Goal: Task Accomplishment & Management: Use online tool/utility

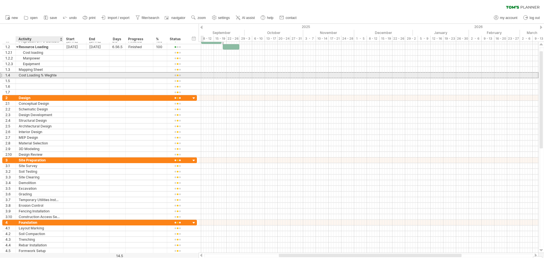
click at [50, 74] on div "Cost Loading % Weghte" at bounding box center [40, 75] width 42 height 5
click at [50, 74] on input "**********" at bounding box center [40, 75] width 42 height 5
click at [58, 74] on input "**********" at bounding box center [40, 75] width 42 height 5
type input "**********"
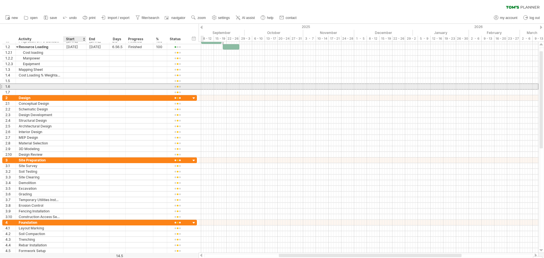
click at [69, 84] on div at bounding box center [74, 86] width 23 height 5
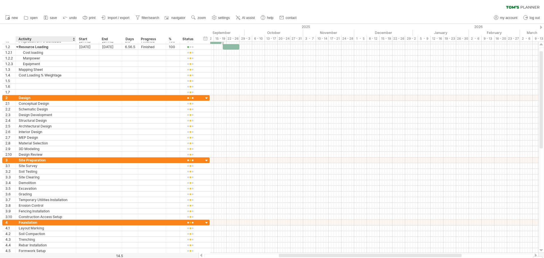
drag, startPoint x: 63, startPoint y: 40, endPoint x: 75, endPoint y: 40, distance: 12.8
click at [75, 40] on div at bounding box center [76, 39] width 2 height 6
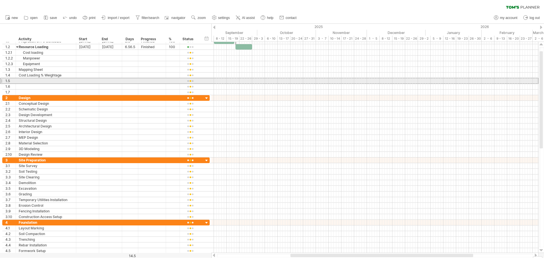
click at [36, 83] on div at bounding box center [46, 80] width 54 height 5
click at [36, 81] on input "text" at bounding box center [46, 80] width 54 height 5
type input "**********"
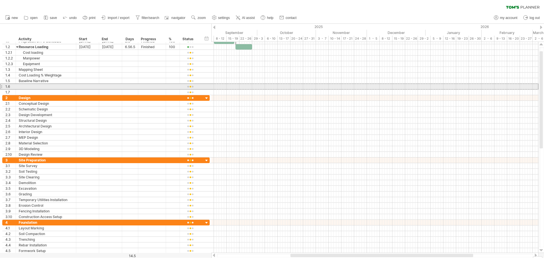
click at [34, 88] on div at bounding box center [46, 86] width 54 height 5
type input "**********"
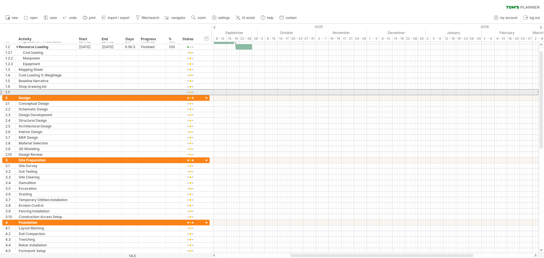
click at [37, 92] on div at bounding box center [46, 92] width 54 height 5
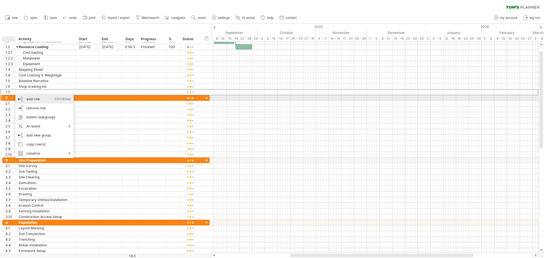
click at [38, 98] on div "add row Ctrl+Enter Cmd+Enter" at bounding box center [44, 99] width 58 height 9
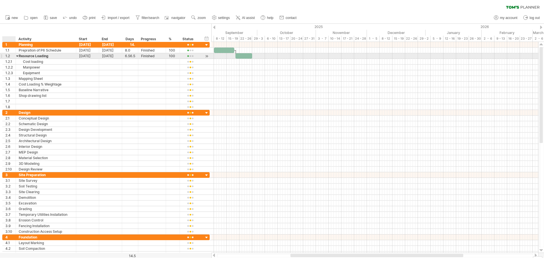
click at [18, 56] on div at bounding box center [17, 55] width 3 height 5
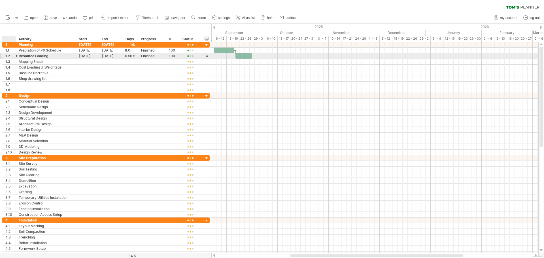
click at [18, 56] on div at bounding box center [17, 55] width 3 height 5
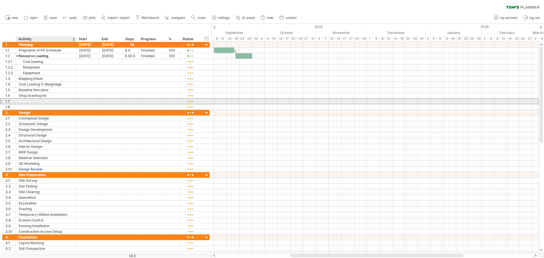
click at [25, 101] on div at bounding box center [46, 101] width 54 height 5
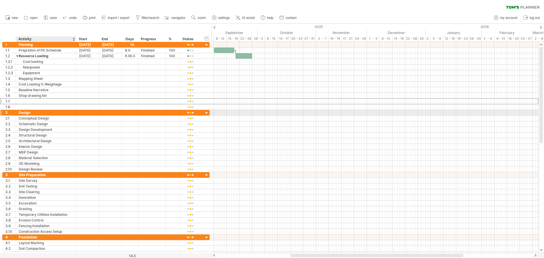
click at [30, 113] on div "Design" at bounding box center [46, 112] width 54 height 5
click at [18, 113] on div "****** Design" at bounding box center [46, 112] width 60 height 5
click at [23, 114] on div "Design" at bounding box center [46, 112] width 54 height 5
click at [34, 114] on input "******" at bounding box center [46, 112] width 54 height 5
type input "*"
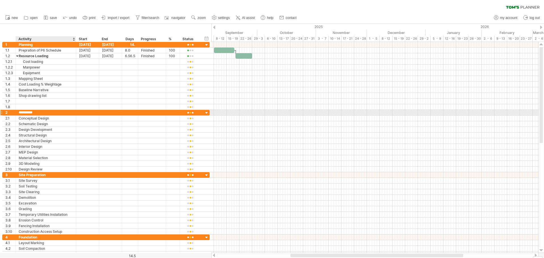
type input "**********"
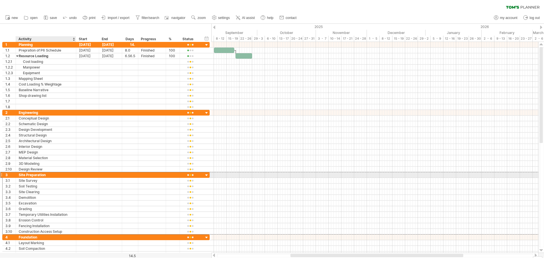
click at [39, 174] on div "Site Preparation" at bounding box center [46, 174] width 54 height 5
click at [50, 177] on input "**********" at bounding box center [46, 174] width 54 height 5
type input "*"
type input "**********"
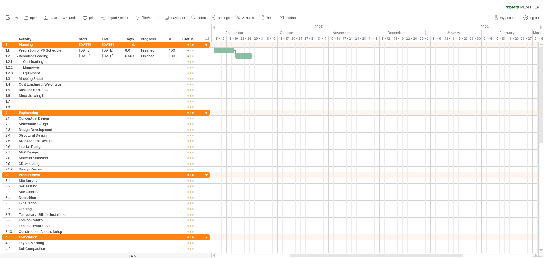
click at [214, 27] on div at bounding box center [214, 28] width 2 height 4
click at [215, 254] on div at bounding box center [214, 256] width 5 height 4
drag, startPoint x: 300, startPoint y: 254, endPoint x: 321, endPoint y: 254, distance: 20.7
click at [321, 254] on div at bounding box center [374, 256] width 327 height 6
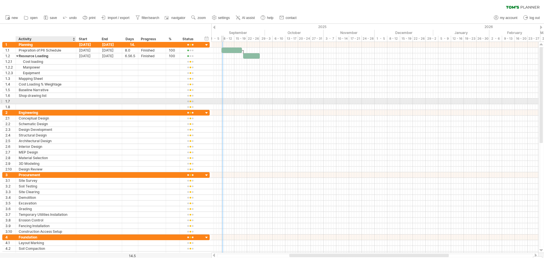
click at [34, 103] on div at bounding box center [46, 101] width 54 height 5
type input "**********"
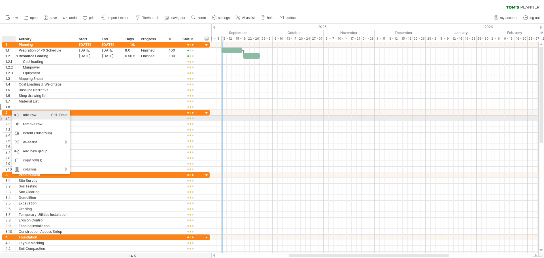
click at [27, 117] on div "add row Ctrl+Enter Cmd+Enter" at bounding box center [41, 115] width 58 height 9
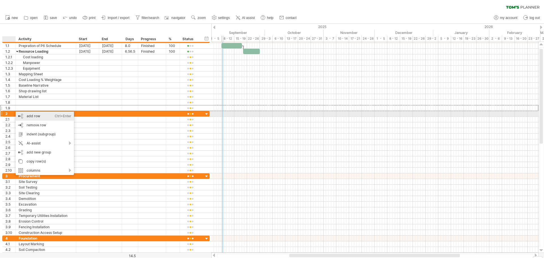
click at [29, 116] on div "add row Ctrl+Enter Cmd+Enter" at bounding box center [45, 116] width 58 height 9
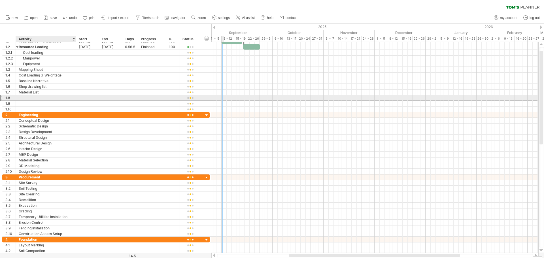
click at [34, 96] on div at bounding box center [46, 97] width 54 height 5
type input "**********"
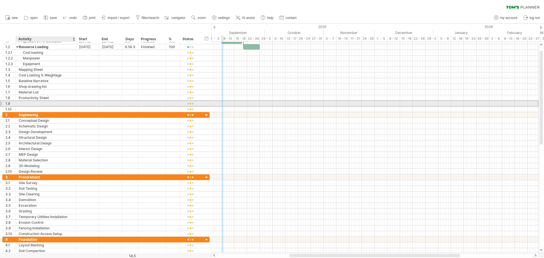
click at [34, 103] on div at bounding box center [46, 103] width 54 height 5
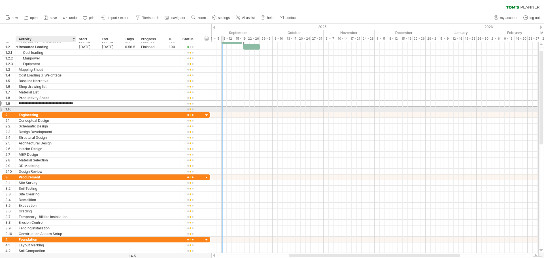
scroll to position [0, 36]
type input "**********"
click at [34, 109] on div at bounding box center [46, 109] width 54 height 5
type input "*********"
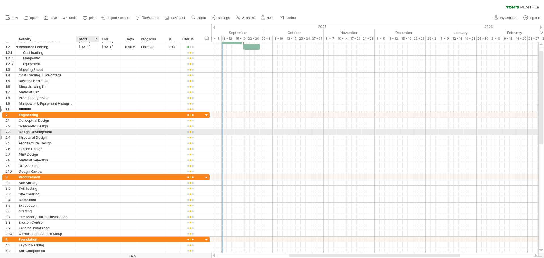
click at [109, 136] on div at bounding box center [110, 137] width 23 height 5
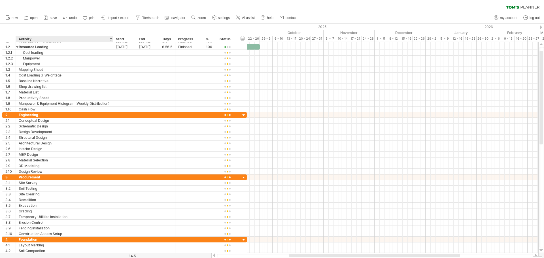
drag, startPoint x: 75, startPoint y: 38, endPoint x: 112, endPoint y: 39, distance: 37.1
click at [112, 39] on div at bounding box center [113, 39] width 2 height 6
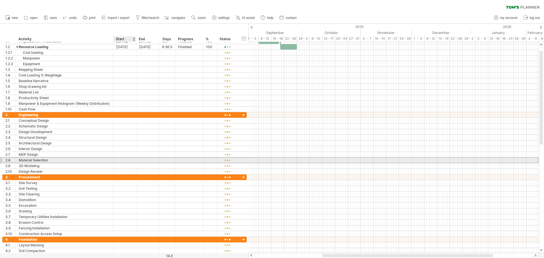
click at [132, 158] on div at bounding box center [124, 160] width 23 height 5
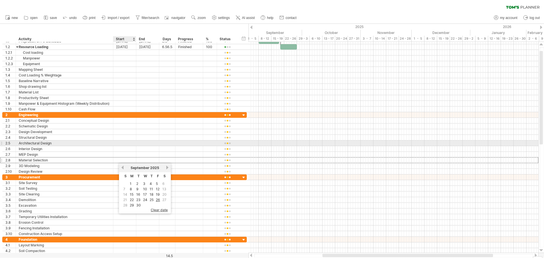
click at [139, 141] on div at bounding box center [147, 143] width 23 height 5
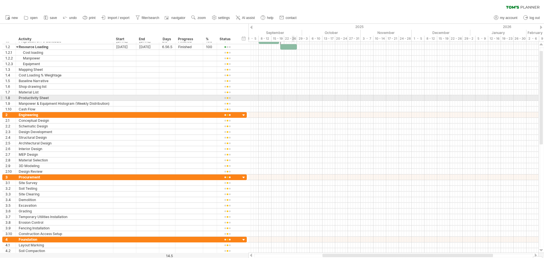
click at [293, 97] on div at bounding box center [394, 98] width 290 height 6
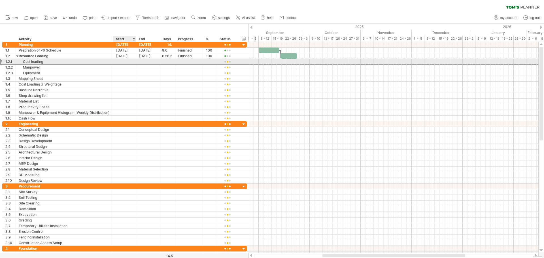
click at [117, 61] on div at bounding box center [124, 61] width 23 height 5
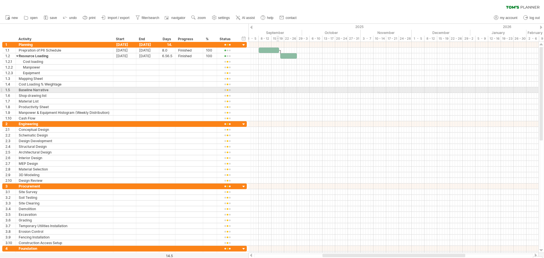
click at [279, 89] on div at bounding box center [394, 90] width 290 height 6
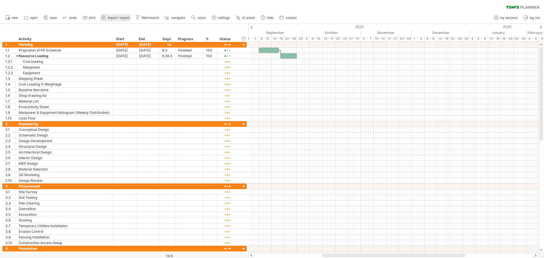
click at [109, 17] on span "import / export" at bounding box center [119, 18] width 22 height 4
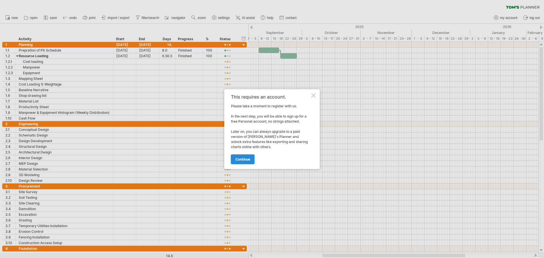
click at [244, 158] on span "continue" at bounding box center [242, 159] width 15 height 4
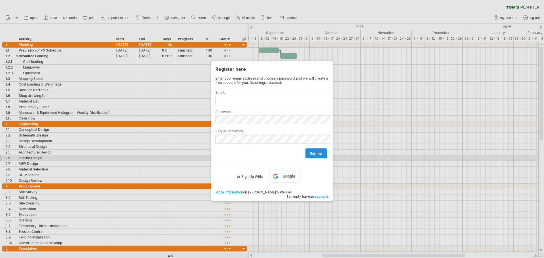
click at [319, 156] on link "sign up" at bounding box center [316, 153] width 22 height 10
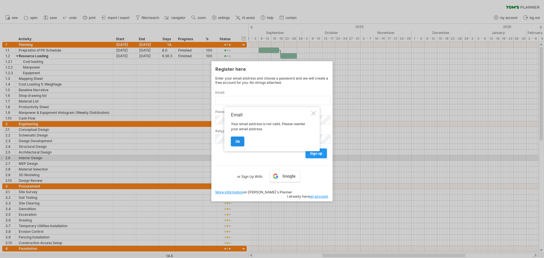
click at [233, 139] on link "ok" at bounding box center [238, 142] width 14 height 10
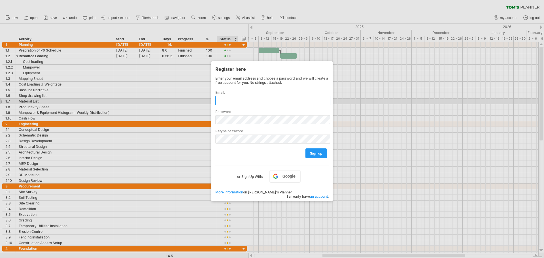
click at [228, 101] on input "text" at bounding box center [272, 100] width 115 height 9
type input "**********"
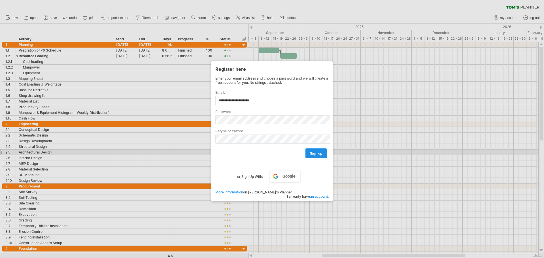
click at [322, 156] on link "sign up" at bounding box center [316, 153] width 22 height 10
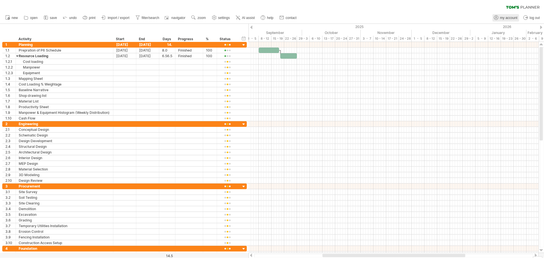
click at [507, 19] on span "my account" at bounding box center [508, 18] width 17 height 4
type input "**********"
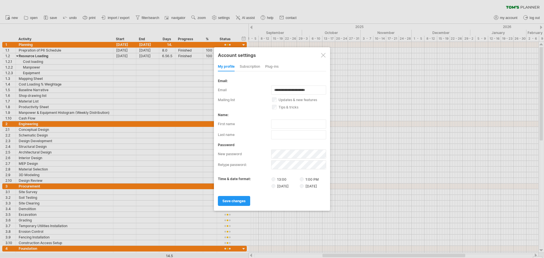
click at [322, 56] on div at bounding box center [323, 55] width 5 height 5
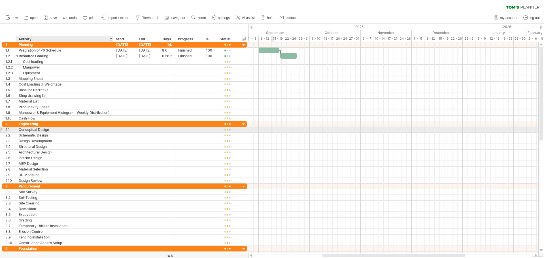
click at [31, 129] on div "Conceptual Design" at bounding box center [65, 129] width 92 height 5
click at [42, 124] on div "Engineering" at bounding box center [65, 123] width 92 height 5
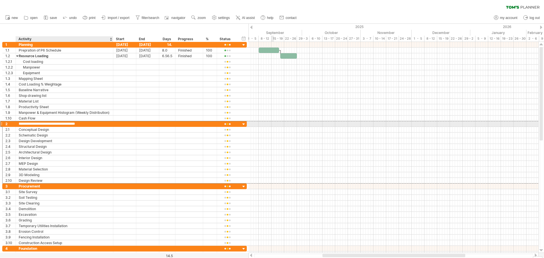
type input "**********"
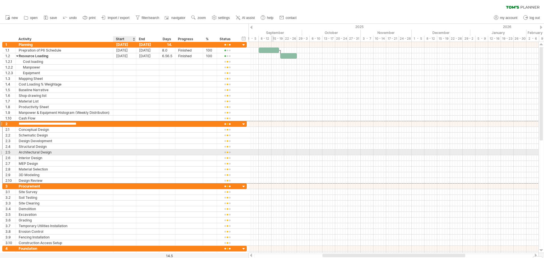
click at [134, 152] on div at bounding box center [124, 152] width 23 height 5
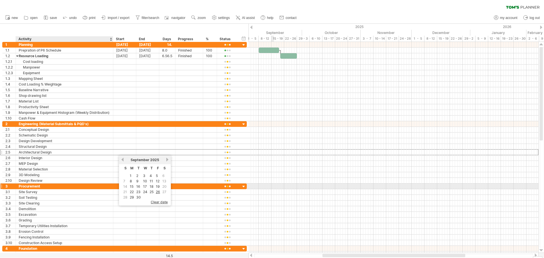
click at [39, 188] on div "Procurement" at bounding box center [65, 186] width 92 height 5
type input "*"
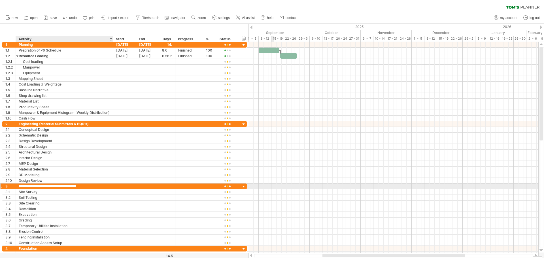
click at [87, 187] on input "**********" at bounding box center [65, 186] width 92 height 5
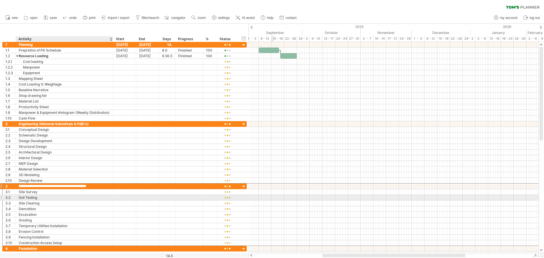
type input "**********"
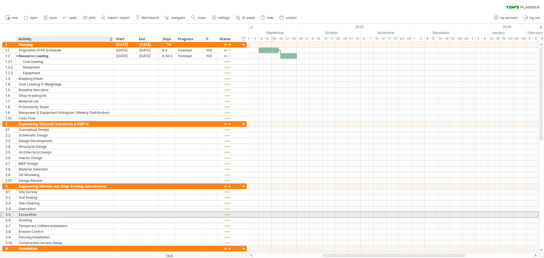
click at [88, 216] on div "Excavation" at bounding box center [65, 214] width 92 height 5
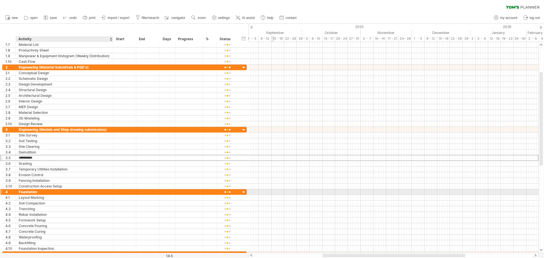
click at [30, 192] on div "Foundation" at bounding box center [65, 191] width 92 height 5
click at [43, 192] on input "**********" at bounding box center [65, 191] width 92 height 5
type input "*"
type input "**********"
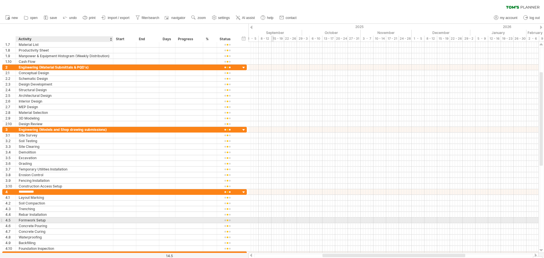
click at [60, 221] on div "Formwork Setup" at bounding box center [65, 220] width 92 height 5
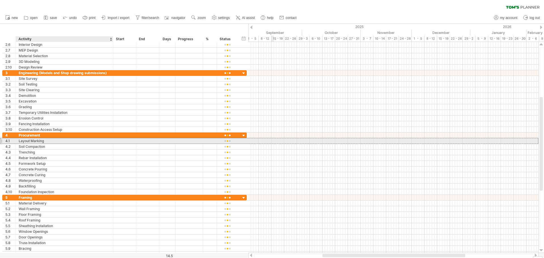
click at [29, 141] on div "Layout Marking" at bounding box center [65, 140] width 92 height 5
type input "**********"
click at [43, 141] on input "**********" at bounding box center [65, 140] width 92 height 5
drag, startPoint x: 44, startPoint y: 141, endPoint x: 13, endPoint y: 142, distance: 30.9
click at [13, 142] on div "**********" at bounding box center [124, 141] width 245 height 6
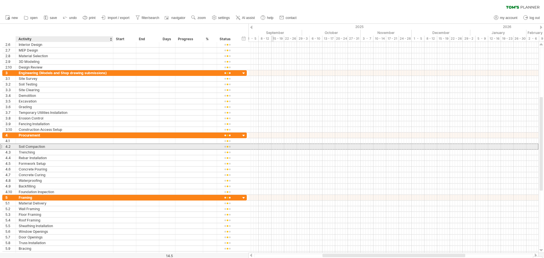
click at [48, 145] on div "Soil Compaction" at bounding box center [65, 146] width 92 height 5
drag, startPoint x: 49, startPoint y: 148, endPoint x: 11, endPoint y: 148, distance: 37.7
click at [11, 148] on div "**********" at bounding box center [124, 147] width 245 height 6
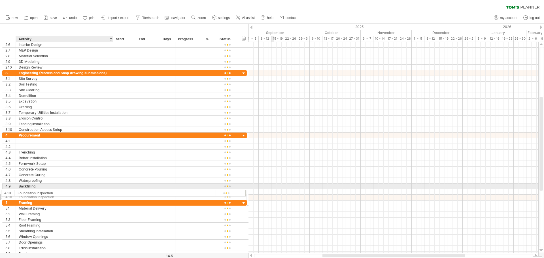
drag, startPoint x: 55, startPoint y: 191, endPoint x: 52, endPoint y: 192, distance: 3.4
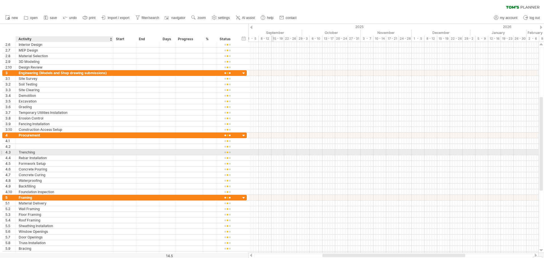
click at [35, 152] on div "Trenching" at bounding box center [65, 152] width 92 height 5
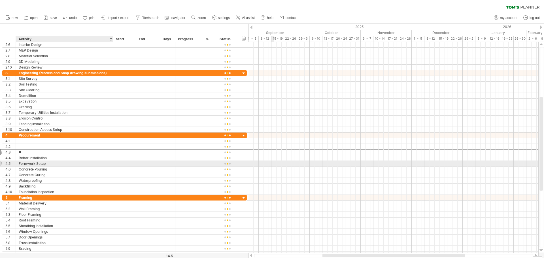
type input "*"
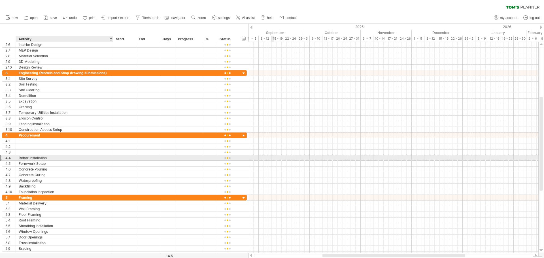
click at [34, 158] on div "Rebar Installation" at bounding box center [65, 157] width 92 height 5
click at [40, 157] on input "*********" at bounding box center [65, 157] width 92 height 5
type input "*"
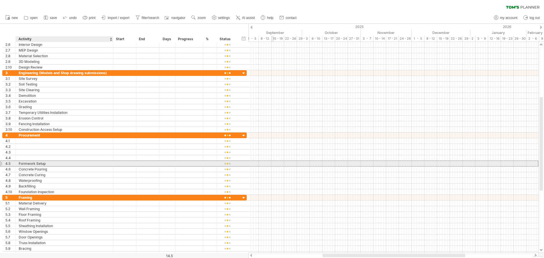
click at [48, 163] on div "Formwork Setup" at bounding box center [65, 163] width 92 height 5
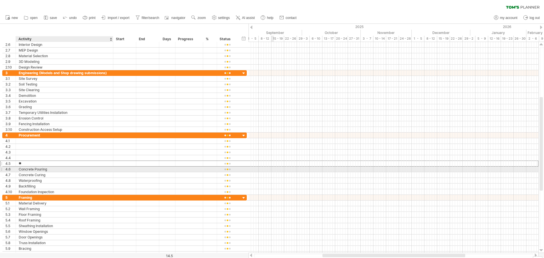
type input "*"
click at [49, 169] on div "Concrete Pouring" at bounding box center [65, 169] width 92 height 5
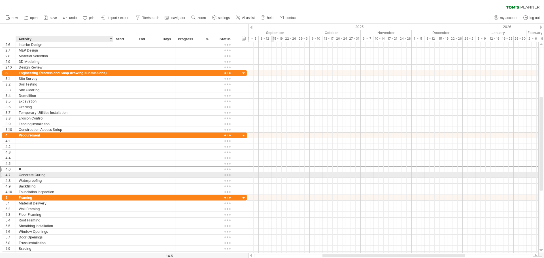
type input "*"
click at [49, 174] on div "Concrete Curing" at bounding box center [65, 174] width 92 height 5
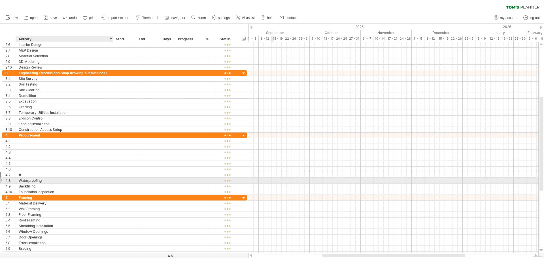
type input "*"
click at [49, 180] on div "Waterproofing" at bounding box center [65, 180] width 92 height 5
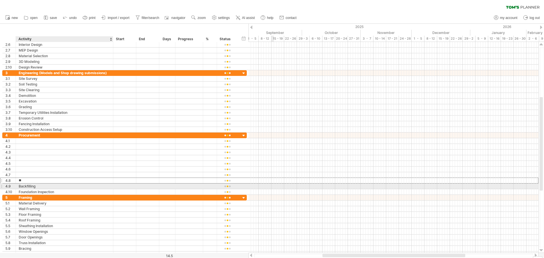
type input "*"
click at [41, 187] on div "Backfilling" at bounding box center [65, 186] width 92 height 5
type input "*"
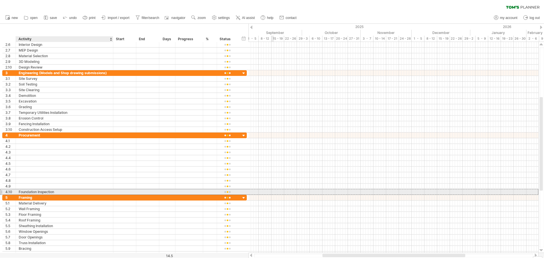
click at [60, 191] on div "Foundation Inspection" at bounding box center [65, 191] width 92 height 5
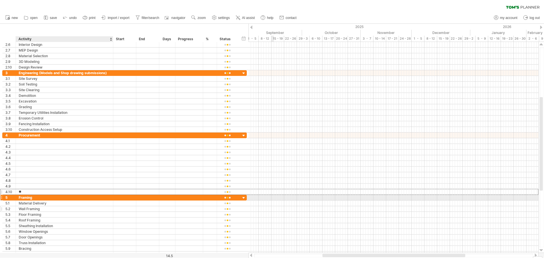
type input "*"
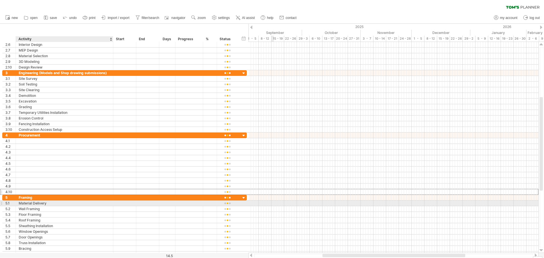
click at [52, 204] on div "Material Delivery" at bounding box center [65, 203] width 92 height 5
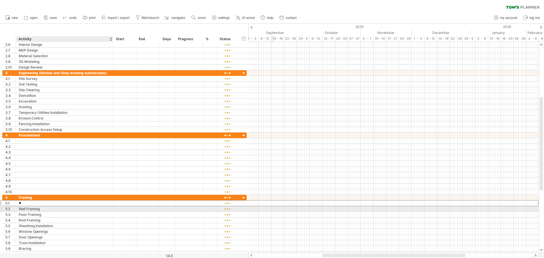
type input "*"
click at [44, 210] on div "Wall Framing" at bounding box center [65, 208] width 92 height 5
type input "*"
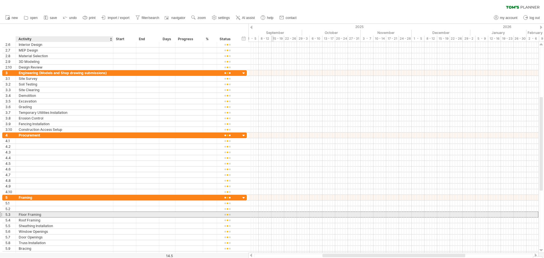
click at [43, 213] on div "Floor Framing" at bounding box center [65, 214] width 92 height 5
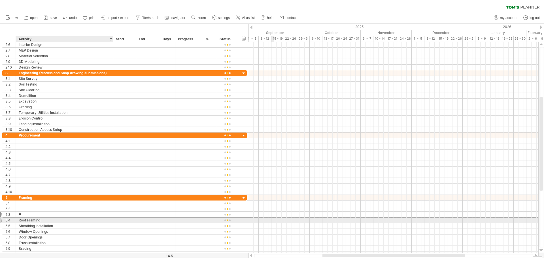
type input "*"
click at [43, 222] on div "Roof Framing" at bounding box center [65, 220] width 92 height 5
type input "*"
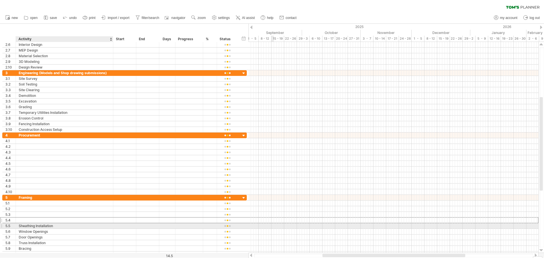
click at [58, 226] on div "Sheathing Installation" at bounding box center [65, 225] width 92 height 5
type input "*"
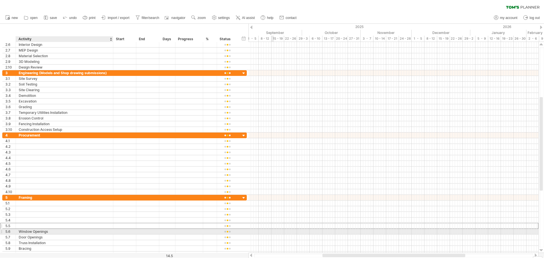
click at [53, 232] on div "Window Openings" at bounding box center [65, 231] width 92 height 5
type input "*"
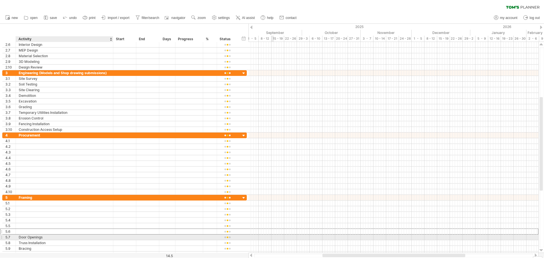
click at [48, 239] on div "Door Openings" at bounding box center [65, 237] width 92 height 5
type input "*"
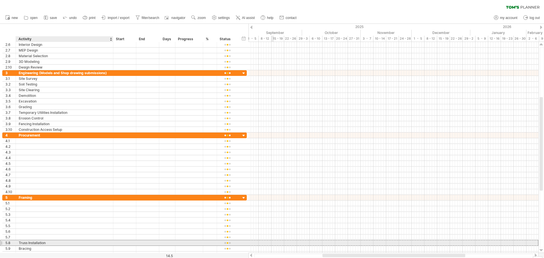
click at [47, 244] on div "Truss Installation" at bounding box center [65, 242] width 92 height 5
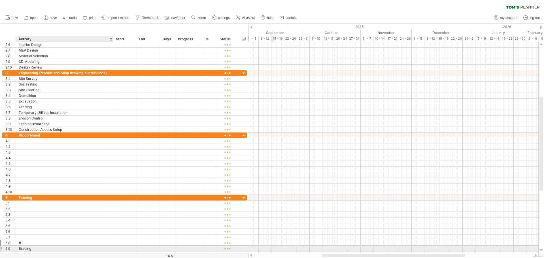
type input "*"
click at [37, 249] on div "Bracing" at bounding box center [65, 248] width 92 height 5
type input "*"
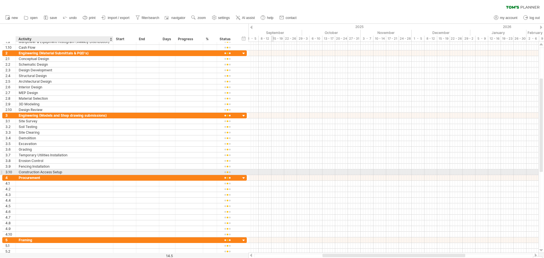
click at [65, 172] on div "Construction Access Setup" at bounding box center [65, 171] width 92 height 5
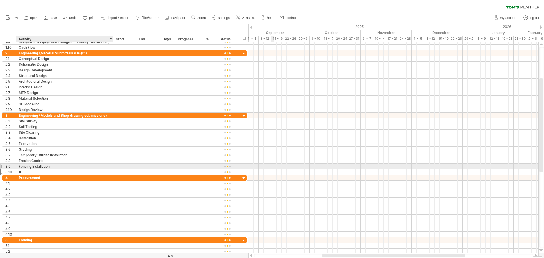
type input "*"
click at [53, 167] on div "Fencing Installation" at bounding box center [65, 166] width 92 height 5
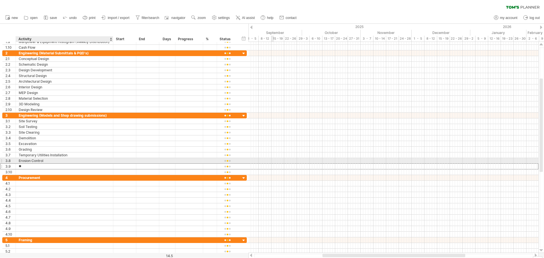
type input "*"
click at [49, 160] on div "Erosion Control" at bounding box center [65, 160] width 92 height 5
type input "*"
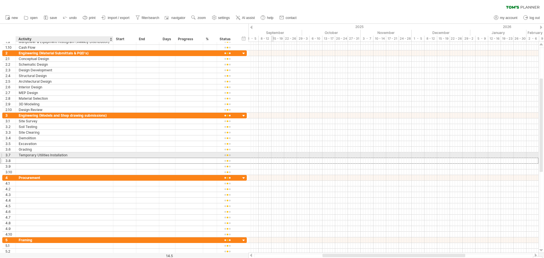
click at [70, 155] on div "Temporary Utilities Installation" at bounding box center [65, 154] width 92 height 5
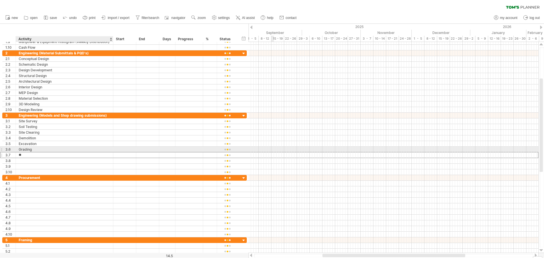
type input "*"
click at [36, 150] on div "Grading" at bounding box center [65, 149] width 92 height 5
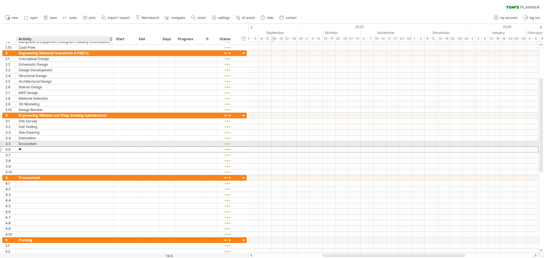
type input "*"
click at [40, 144] on div "Excavation" at bounding box center [65, 143] width 92 height 5
type input "*"
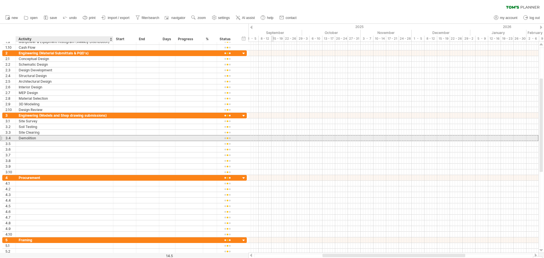
click at [39, 137] on div "Demolition" at bounding box center [65, 137] width 92 height 5
type input "*"
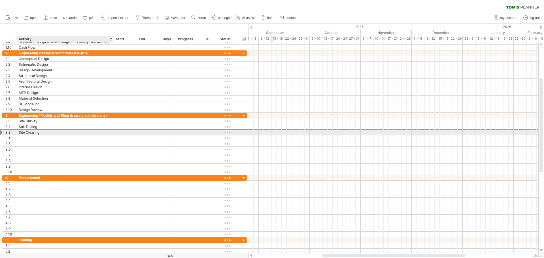
click at [43, 133] on div "Site Clearing" at bounding box center [65, 132] width 92 height 5
type input "*"
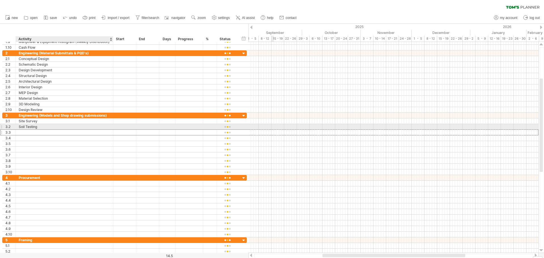
click at [39, 127] on div "Soil Testing" at bounding box center [65, 126] width 92 height 5
type input "*"
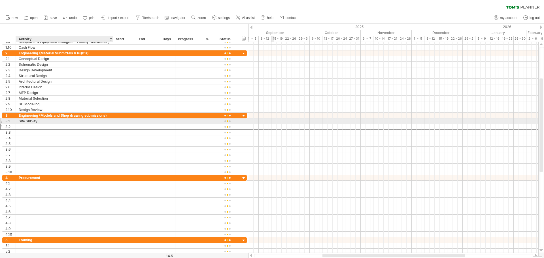
click at [38, 121] on div "Site Survey" at bounding box center [65, 120] width 92 height 5
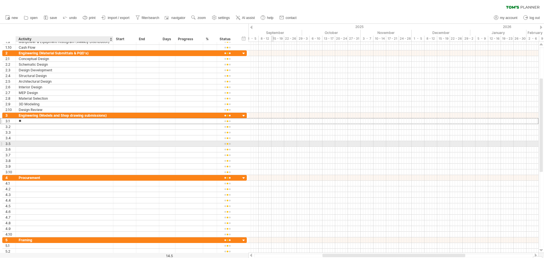
type input "*"
click at [38, 142] on div at bounding box center [65, 143] width 92 height 5
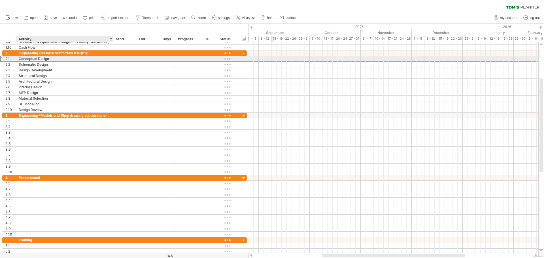
click at [54, 58] on div "Conceptual Design" at bounding box center [65, 58] width 92 height 5
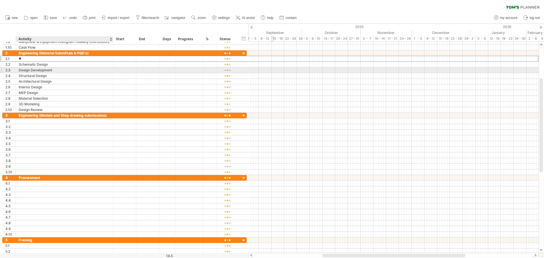
type input "*"
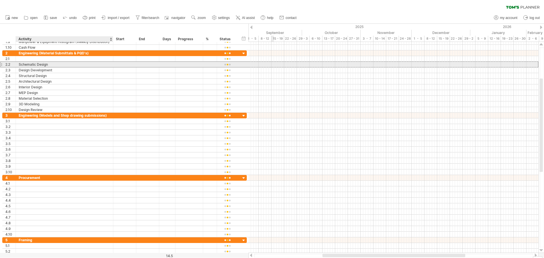
click at [54, 65] on div "Schematic Design" at bounding box center [65, 64] width 92 height 5
type input "*"
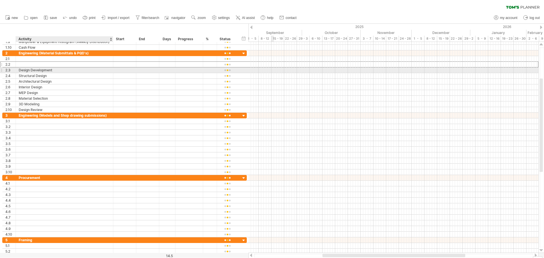
click at [54, 71] on div "Design Development" at bounding box center [65, 69] width 92 height 5
type input "*"
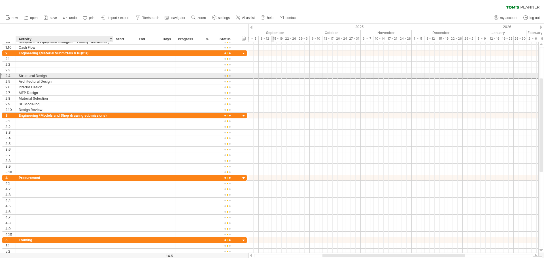
click at [53, 77] on div "Structural Design" at bounding box center [65, 75] width 92 height 5
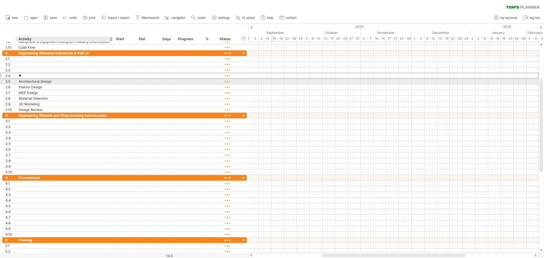
type input "*"
click at [54, 82] on div "Architectural Design" at bounding box center [65, 81] width 92 height 5
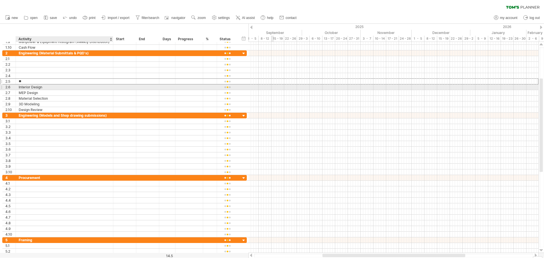
type input "*"
click at [51, 87] on div "Interior Design" at bounding box center [65, 86] width 92 height 5
type input "*"
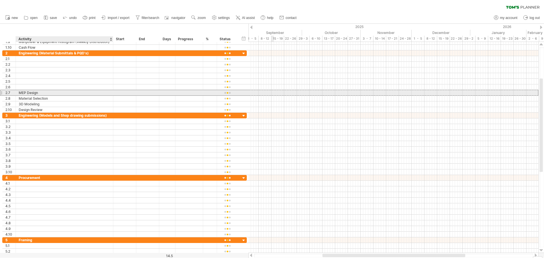
click at [50, 92] on div "MEP Design" at bounding box center [65, 92] width 92 height 5
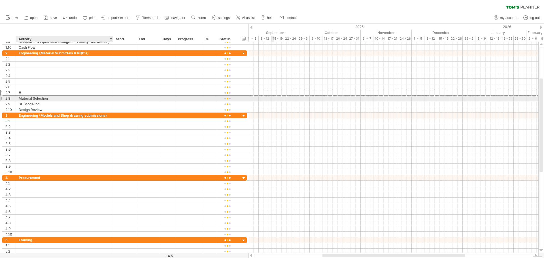
type input "*"
click at [50, 97] on div "Material Selection" at bounding box center [65, 98] width 92 height 5
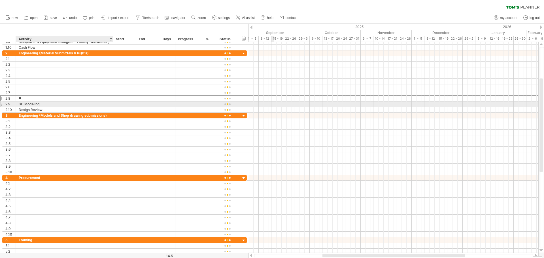
type input "*"
click at [46, 104] on div "3D Modeling" at bounding box center [65, 103] width 92 height 5
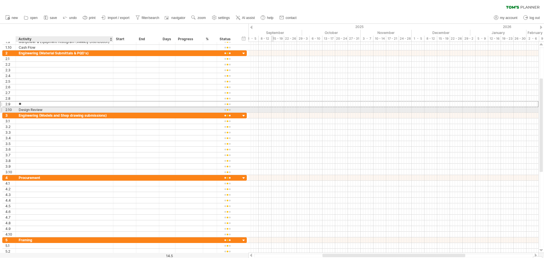
type input "*"
click at [46, 109] on div "Design Review" at bounding box center [65, 109] width 92 height 5
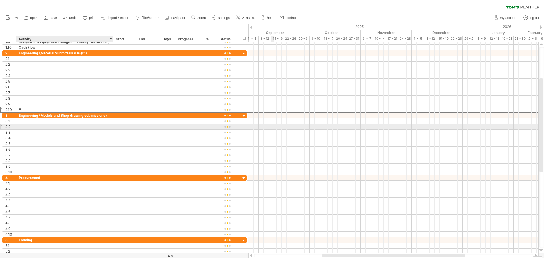
type input "*"
click at [44, 125] on div at bounding box center [65, 126] width 92 height 5
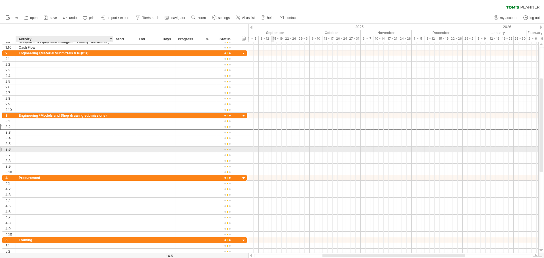
click at [42, 148] on div at bounding box center [65, 149] width 92 height 5
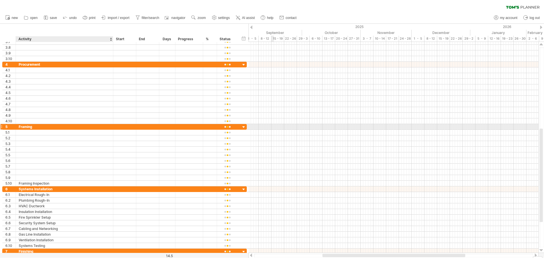
click at [35, 126] on div "Framing" at bounding box center [65, 126] width 92 height 5
drag, startPoint x: 35, startPoint y: 126, endPoint x: 3, endPoint y: 128, distance: 31.8
click at [3, 128] on div "5 ******* Framing" at bounding box center [124, 127] width 245 height 6
type input "**********"
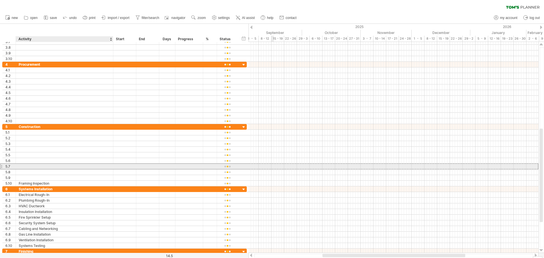
click at [35, 164] on div at bounding box center [65, 166] width 92 height 5
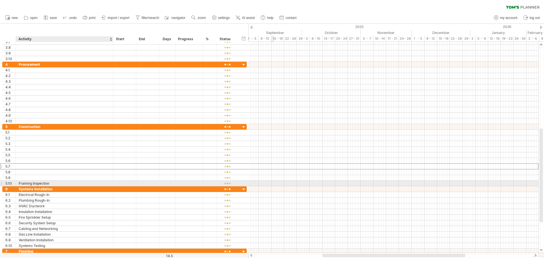
click at [57, 181] on div "Framing Inspection" at bounding box center [65, 183] width 92 height 5
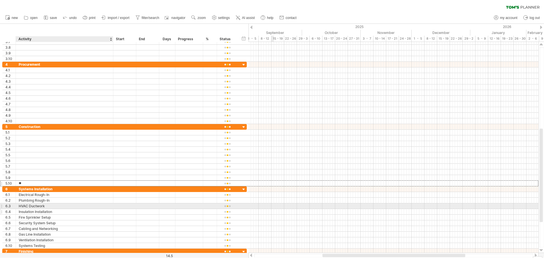
type input "*"
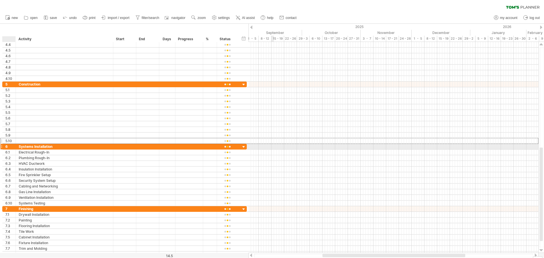
click at [6, 147] on div "6" at bounding box center [10, 146] width 10 height 5
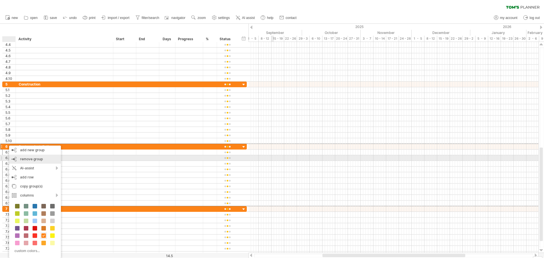
click at [31, 158] on span "remove group" at bounding box center [31, 159] width 23 height 4
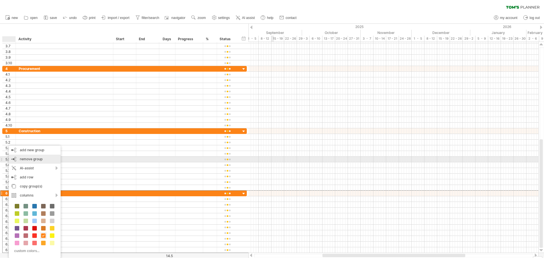
click at [31, 158] on span "remove group" at bounding box center [31, 159] width 23 height 4
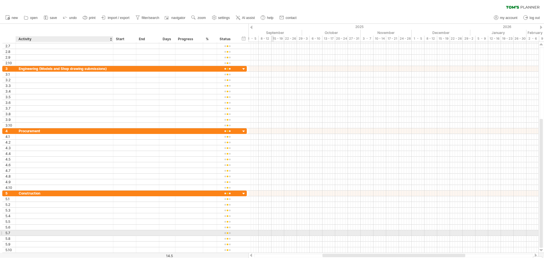
click at [42, 235] on div at bounding box center [65, 232] width 92 height 5
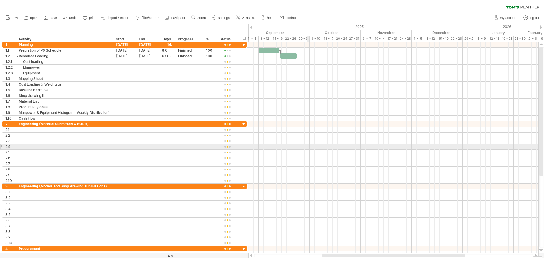
click at [307, 149] on div at bounding box center [394, 152] width 290 height 62
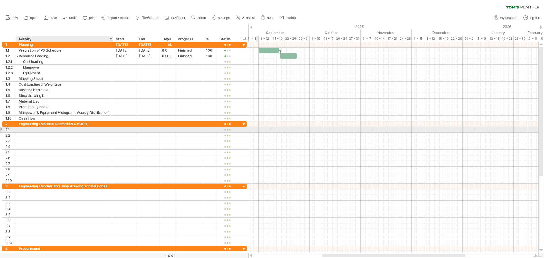
click at [32, 131] on div at bounding box center [65, 129] width 92 height 5
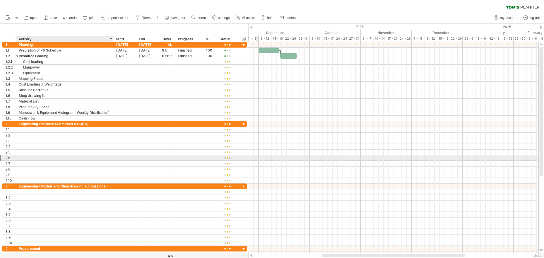
click at [44, 159] on div at bounding box center [65, 157] width 92 height 5
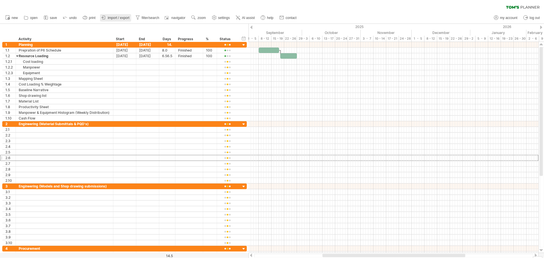
click at [112, 18] on span "import / export" at bounding box center [119, 18] width 22 height 4
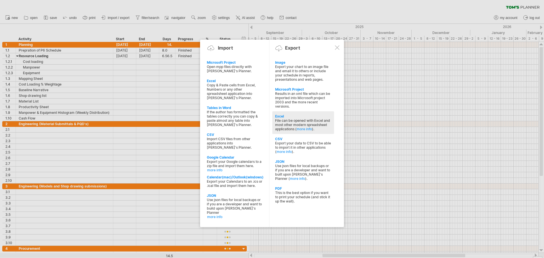
click at [288, 117] on div "Excel" at bounding box center [303, 116] width 56 height 4
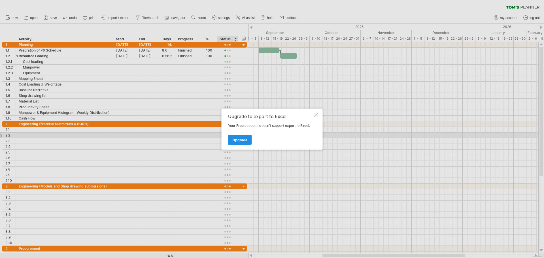
click at [240, 137] on link "Upgrade" at bounding box center [240, 140] width 24 height 10
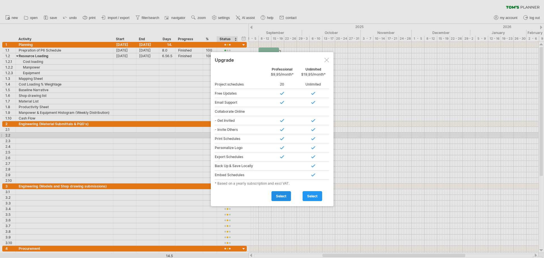
click at [285, 196] on span "select" at bounding box center [281, 196] width 10 height 4
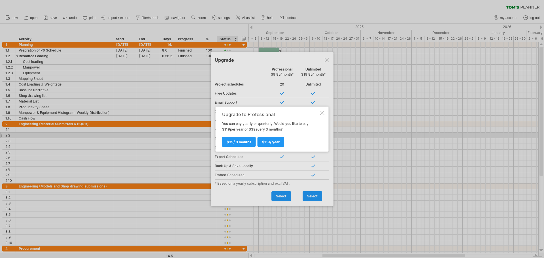
click at [323, 112] on div at bounding box center [322, 113] width 5 height 5
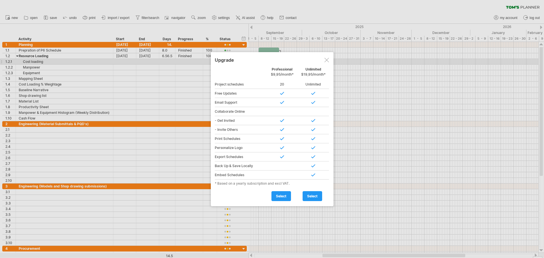
click at [325, 59] on div at bounding box center [326, 60] width 5 height 5
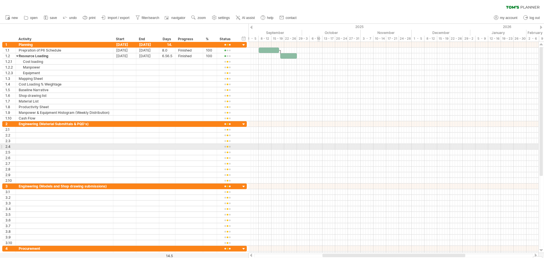
click at [319, 149] on div at bounding box center [394, 147] width 290 height 6
